Goal: Information Seeking & Learning: Learn about a topic

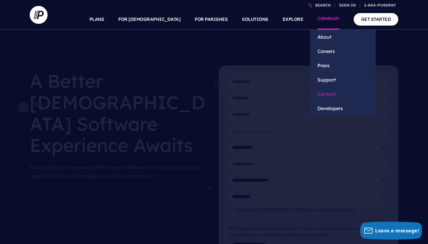
click at [328, 94] on link "Contact" at bounding box center [342, 94] width 65 height 14
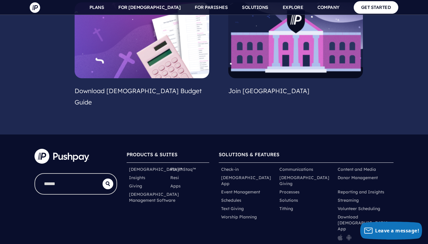
scroll to position [554, 0]
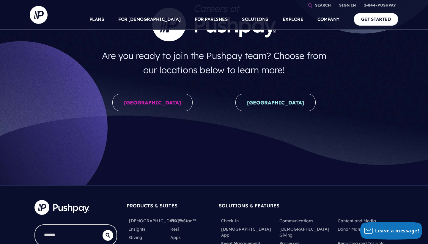
scroll to position [78, 0]
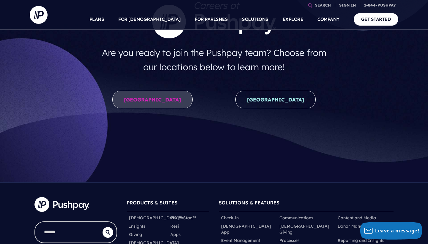
click at [155, 98] on link "United States" at bounding box center [152, 100] width 80 height 18
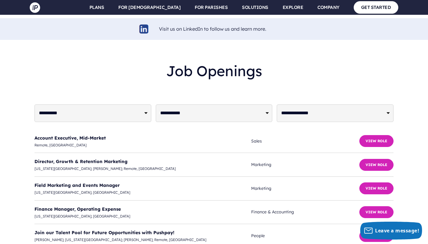
scroll to position [1421, 0]
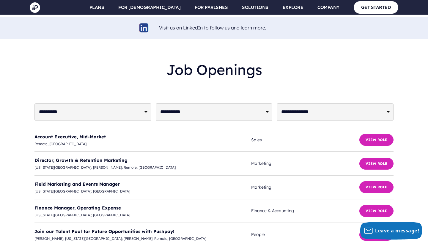
select select "**********"
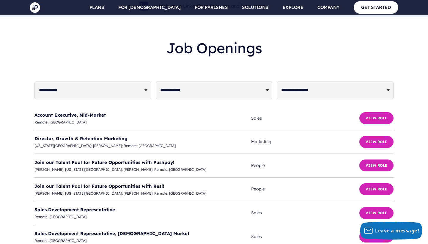
scroll to position [1441, 0]
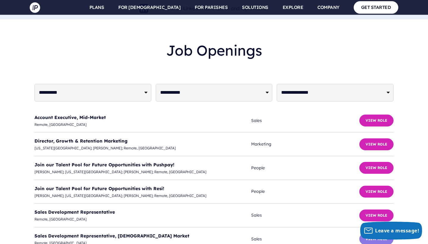
click at [376, 233] on button "View Role" at bounding box center [376, 239] width 34 height 12
click at [4, 147] on div "**********" at bounding box center [214, 155] width 428 height 237
click at [362, 209] on button "View Role" at bounding box center [376, 215] width 34 height 12
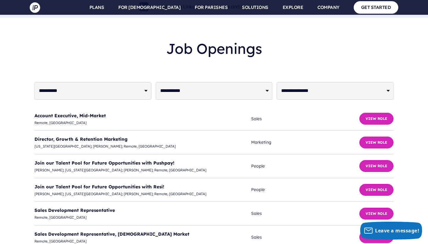
scroll to position [1444, 0]
